Goal: Task Accomplishment & Management: Use online tool/utility

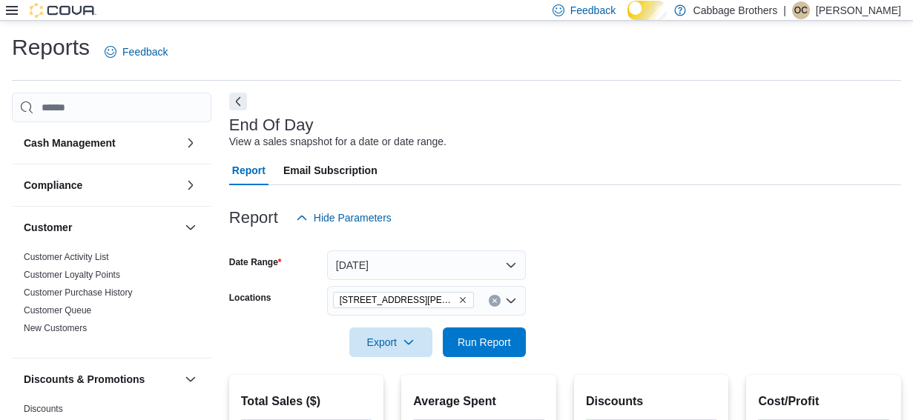
scroll to position [243, 0]
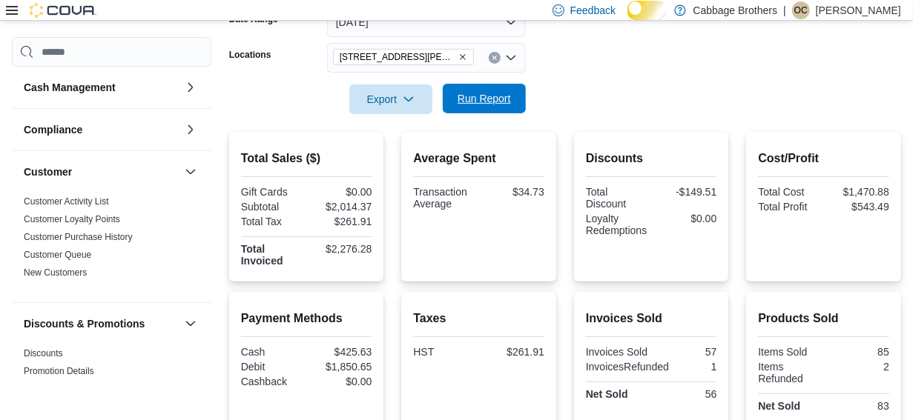
click at [474, 106] on span "Run Report" at bounding box center [483, 98] width 53 height 15
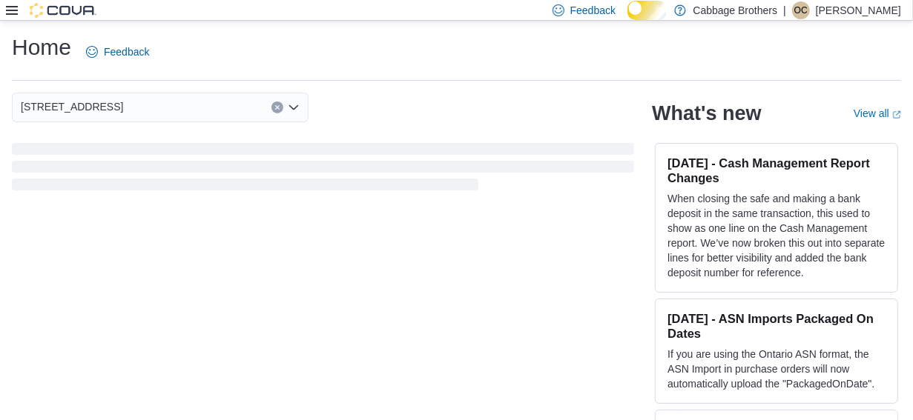
click at [10, 7] on icon at bounding box center [12, 10] width 12 height 9
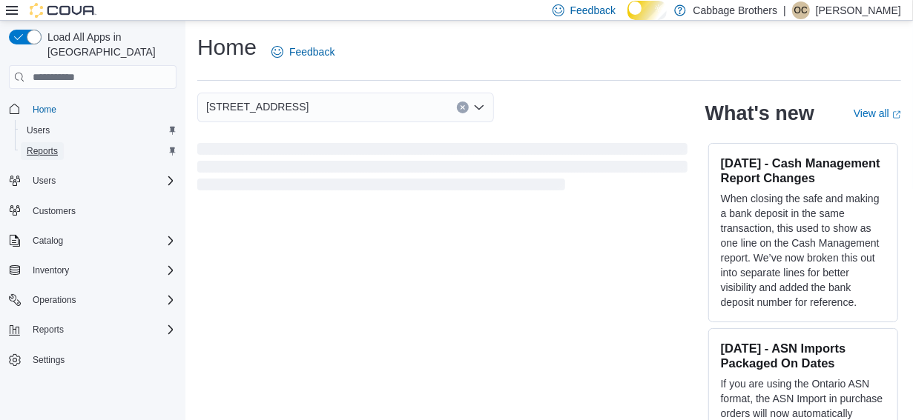
click at [38, 145] on span "Reports" at bounding box center [42, 151] width 31 height 12
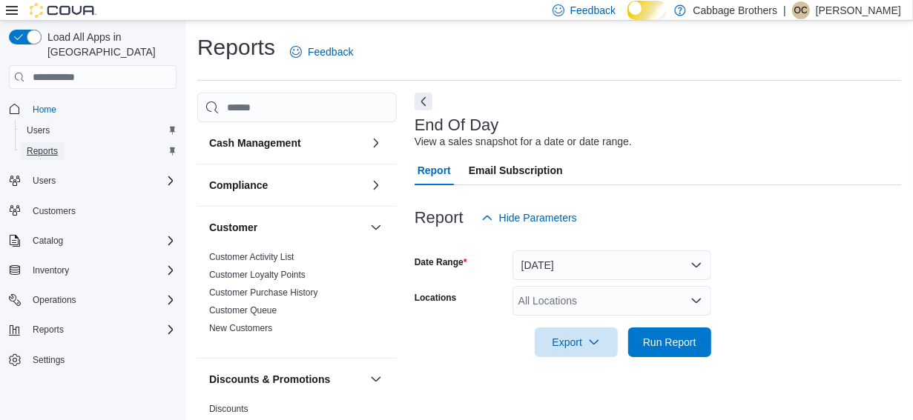
scroll to position [36, 0]
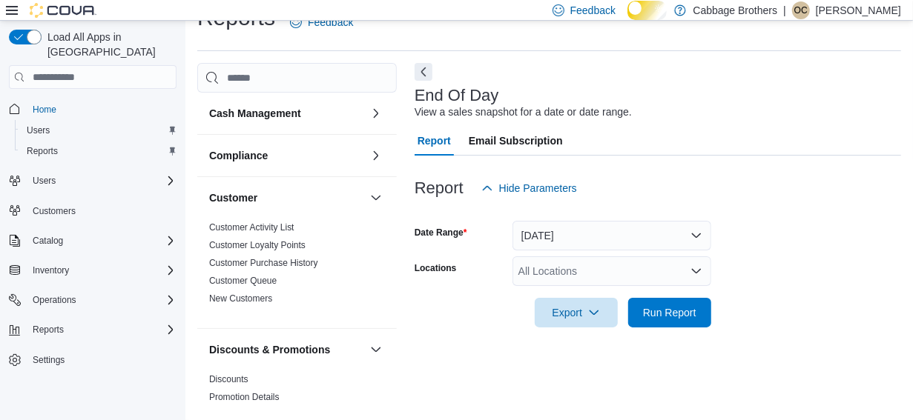
click at [7, 7] on icon at bounding box center [12, 10] width 12 height 12
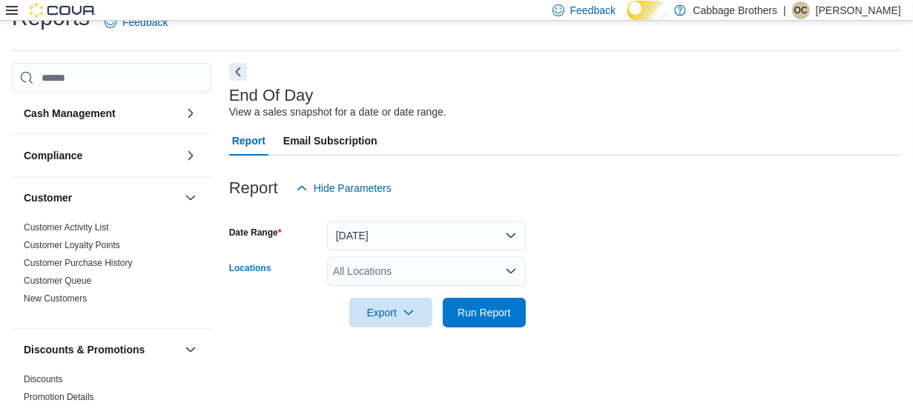
click at [514, 277] on icon "Open list of options" at bounding box center [511, 271] width 12 height 12
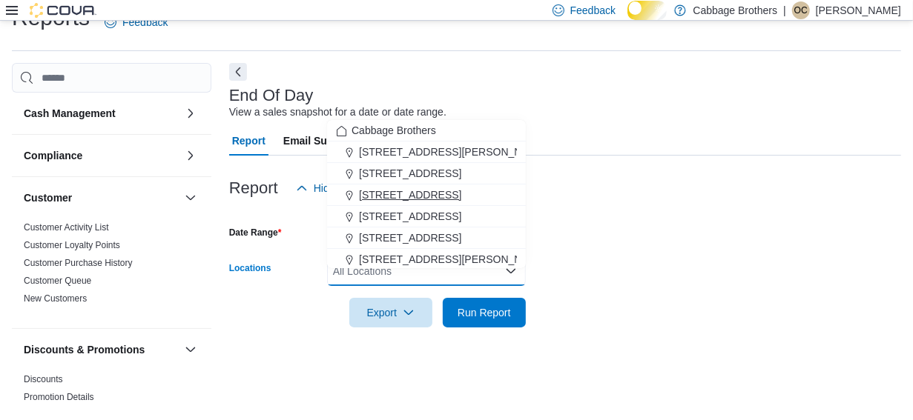
click at [397, 188] on span "483 Hwy #8" at bounding box center [410, 195] width 102 height 15
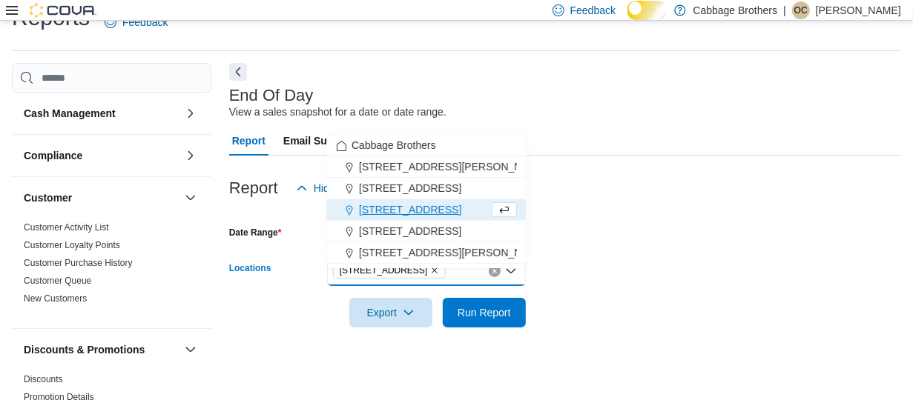
click at [595, 220] on div at bounding box center [565, 212] width 672 height 18
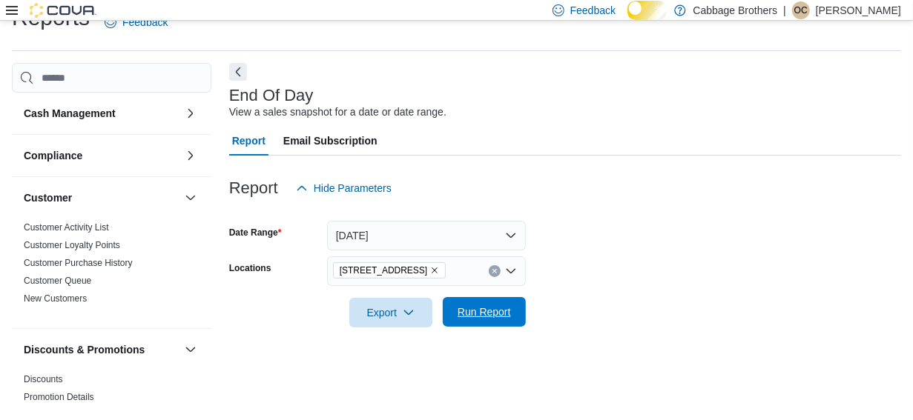
click at [478, 316] on span "Run Report" at bounding box center [483, 312] width 53 height 15
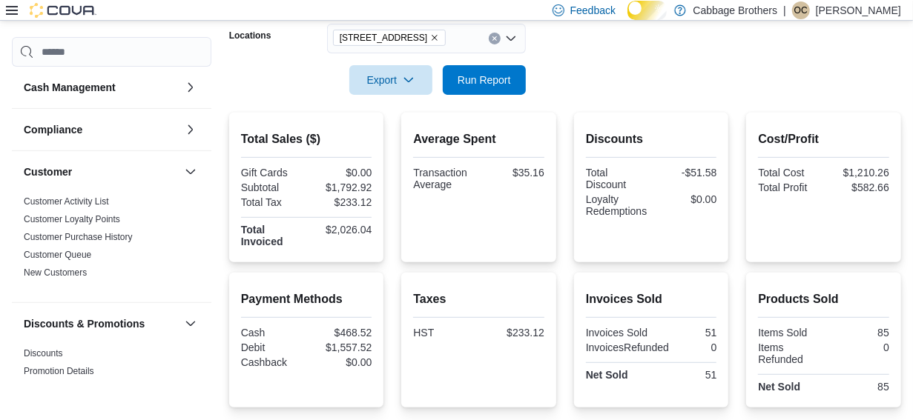
scroll to position [262, 0]
click at [430, 42] on icon "Remove 483 Hwy #8 from selection in this group" at bounding box center [434, 37] width 9 height 9
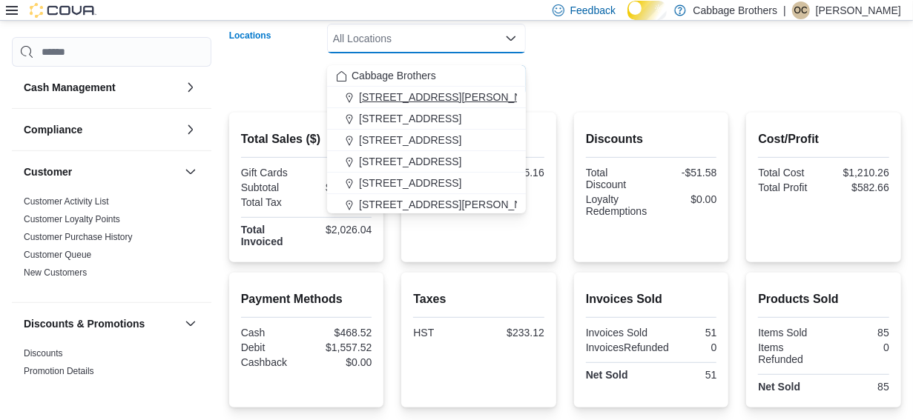
click at [393, 93] on span "192 Locke St S" at bounding box center [453, 97] width 188 height 15
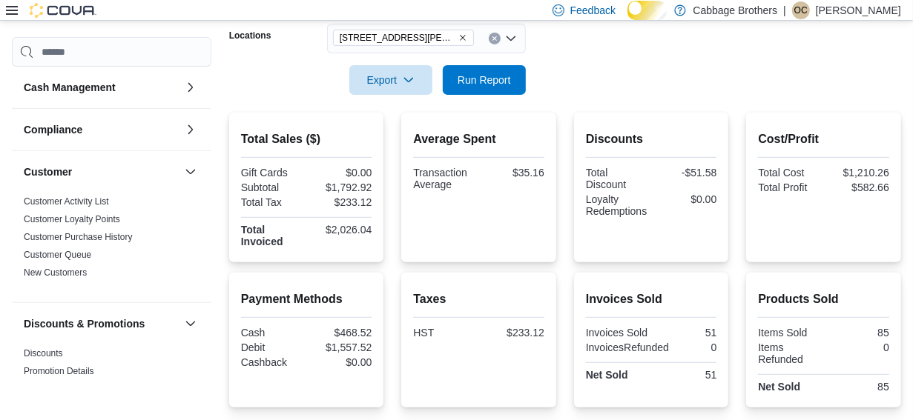
click at [588, 65] on div at bounding box center [565, 59] width 672 height 12
click at [483, 87] on span "Run Report" at bounding box center [483, 79] width 53 height 15
click at [458, 42] on icon "Remove 192 Locke St S from selection in this group" at bounding box center [462, 37] width 9 height 9
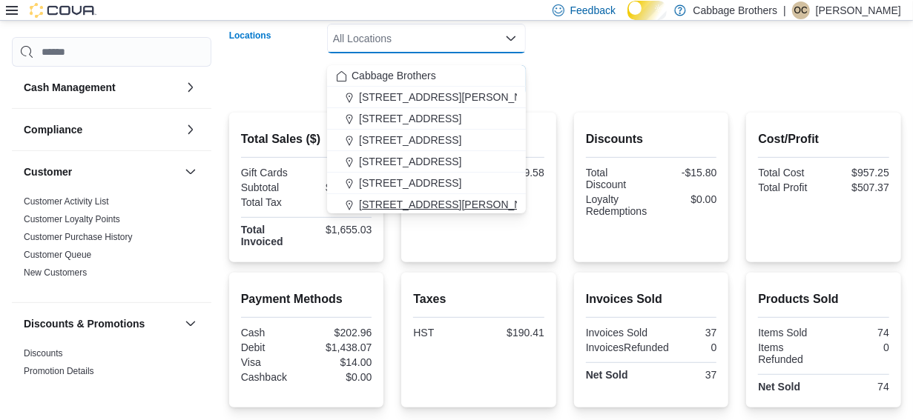
click at [403, 201] on span "[STREET_ADDRESS][PERSON_NAME]" at bounding box center [453, 204] width 188 height 15
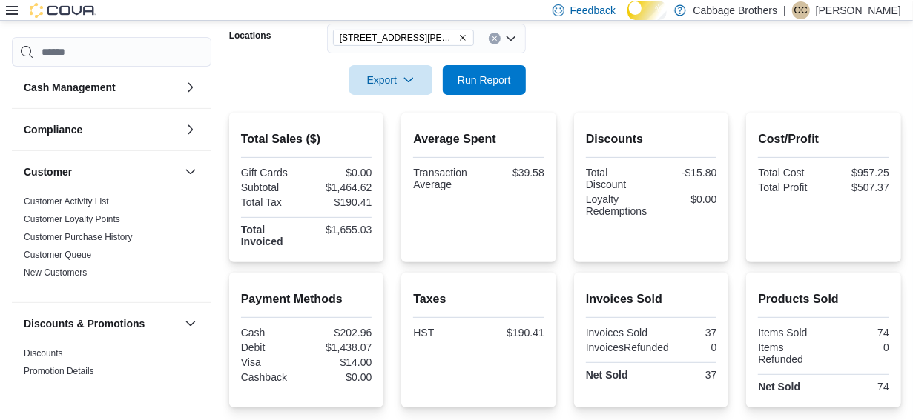
click at [669, 62] on form "Date Range Today Locations 830 Upper James Street Export Run Report" at bounding box center [565, 32] width 672 height 125
click at [463, 87] on span "Run Report" at bounding box center [483, 79] width 53 height 15
click at [463, 42] on icon "Remove 830 Upper James Street from selection in this group" at bounding box center [462, 37] width 9 height 9
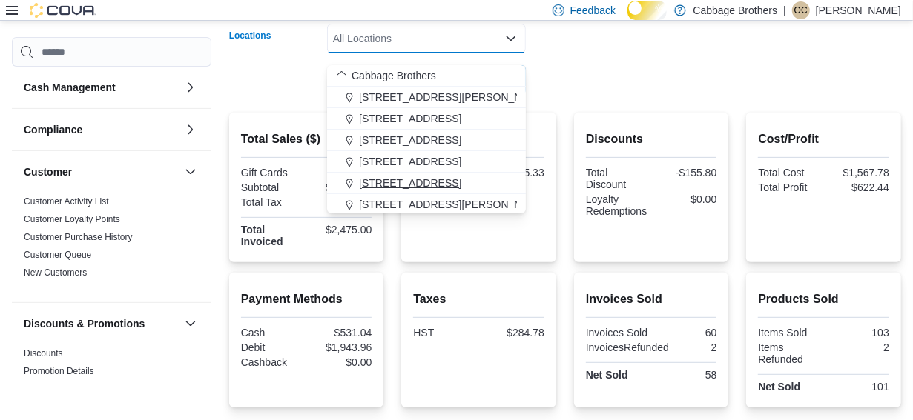
click at [400, 178] on span "57 Cootes Drive" at bounding box center [410, 183] width 102 height 15
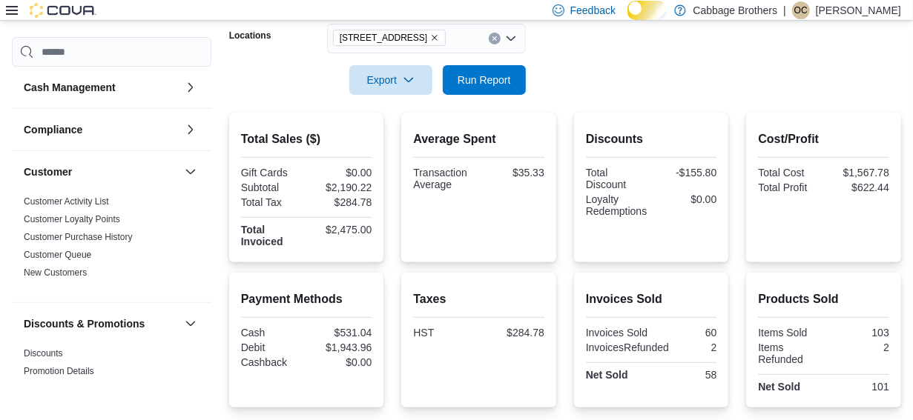
click at [645, 78] on form "Date Range Today Locations 57 Cootes Drive Export Run Report" at bounding box center [565, 32] width 672 height 125
click at [486, 85] on span "Run Report" at bounding box center [483, 79] width 53 height 15
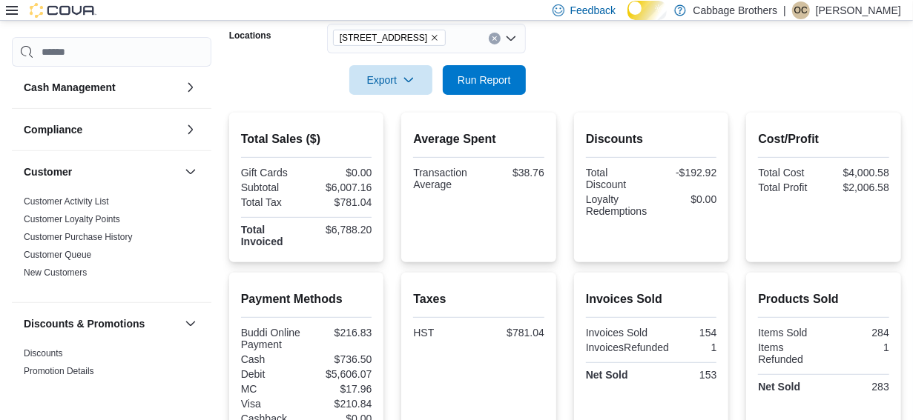
click at [430, 42] on icon "Remove 57 Cootes Drive from selection in this group" at bounding box center [434, 37] width 9 height 9
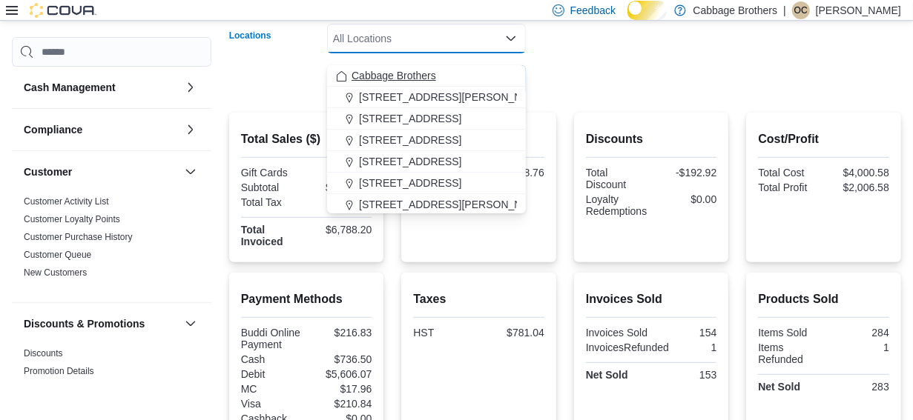
click at [425, 70] on span "Cabbage Brothers" at bounding box center [393, 75] width 85 height 15
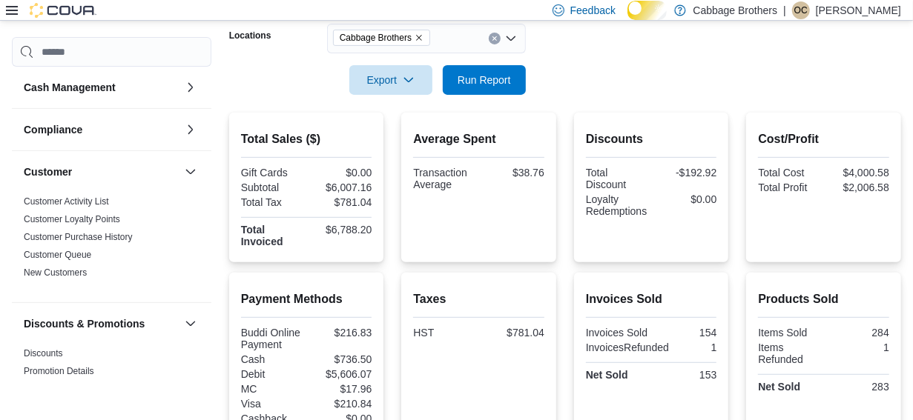
click at [597, 58] on form "Date Range Today Locations Cabbage Brothers Export Run Report" at bounding box center [565, 32] width 672 height 125
click at [488, 82] on span "Run Report" at bounding box center [483, 79] width 65 height 30
click at [423, 43] on span "Cabbage Brothers" at bounding box center [382, 37] width 84 height 15
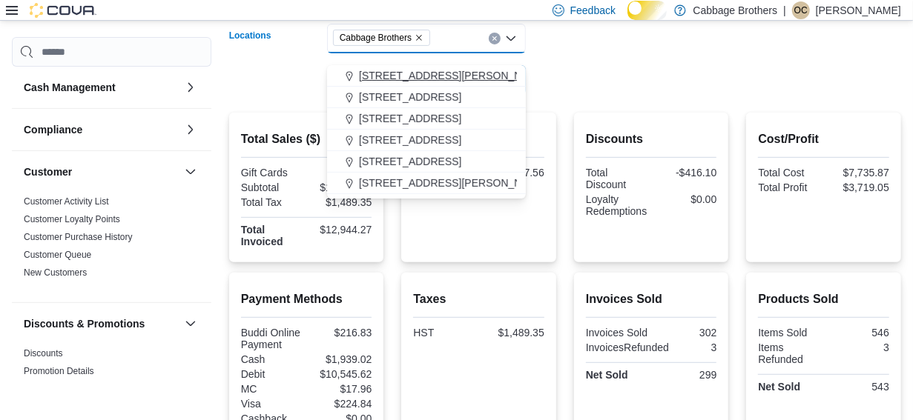
click at [391, 71] on span "192 Locke St S" at bounding box center [453, 75] width 188 height 15
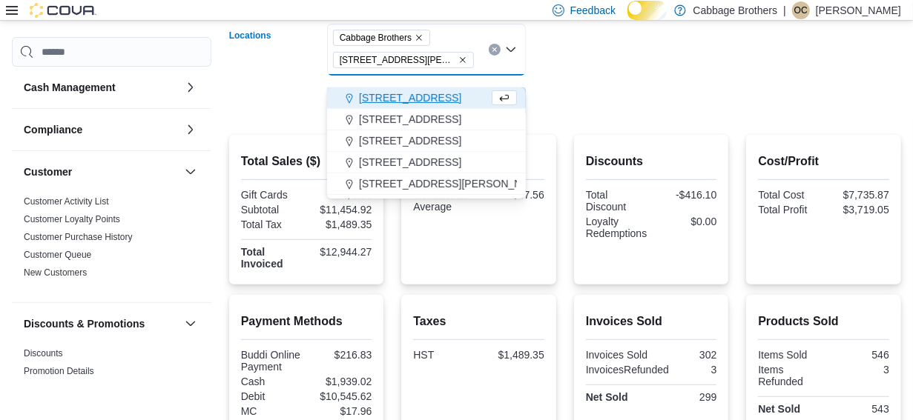
click at [423, 42] on icon "Remove Cabbage Brothers from selection in this group" at bounding box center [418, 37] width 9 height 9
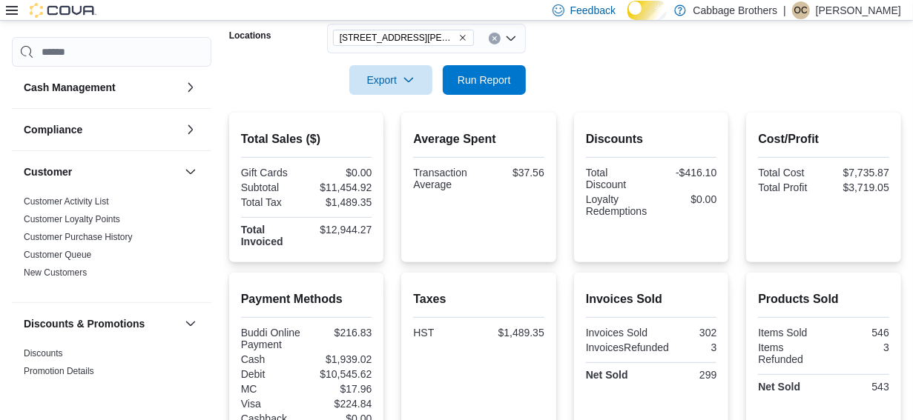
click at [568, 61] on form "Date Range Today Locations 192 Locke St S Export Run Report" at bounding box center [565, 32] width 672 height 125
click at [491, 81] on span "Run Report" at bounding box center [483, 79] width 65 height 30
